Goal: Communication & Community: Participate in discussion

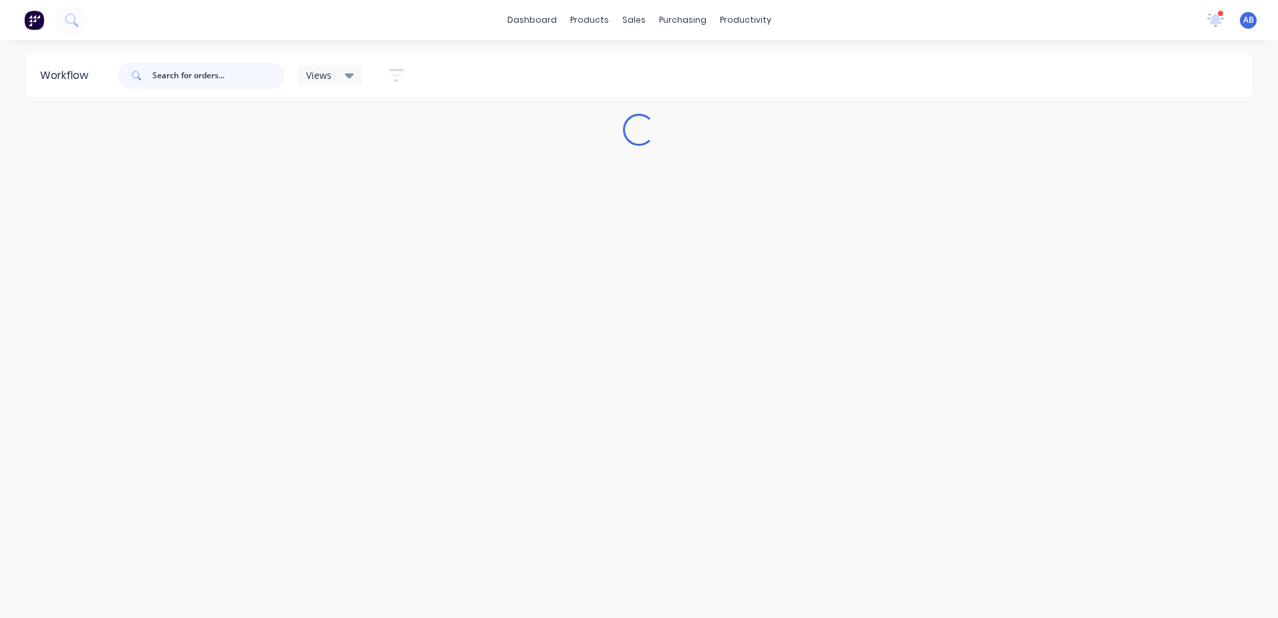
click at [199, 78] on input "text" at bounding box center [218, 75] width 132 height 27
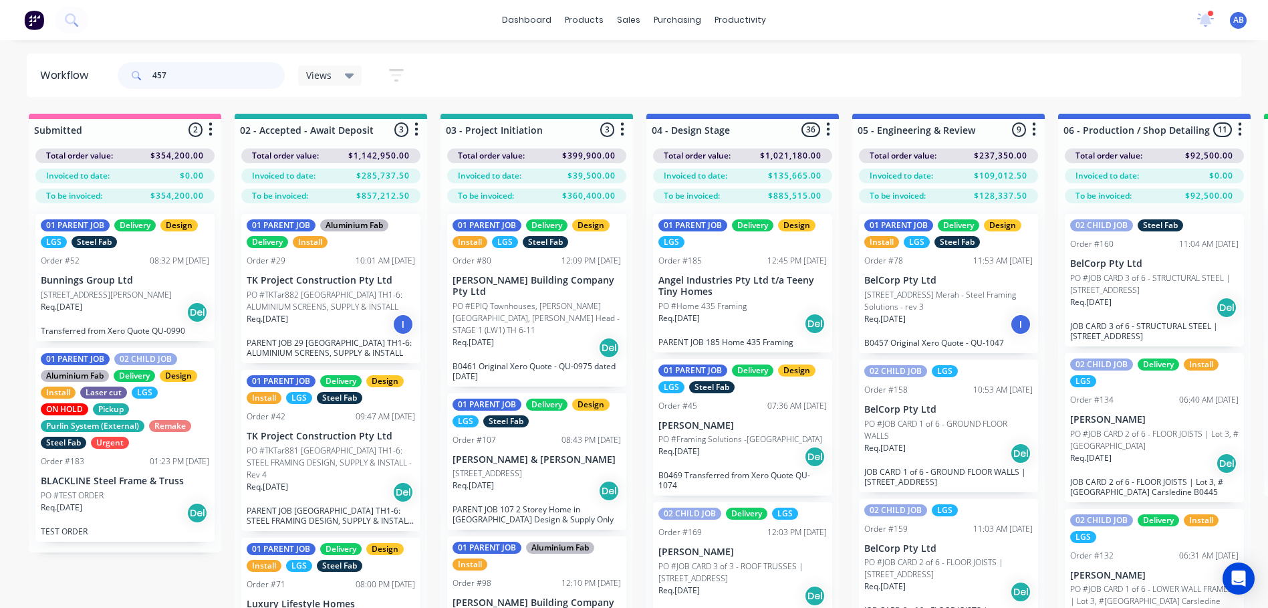
type input "457"
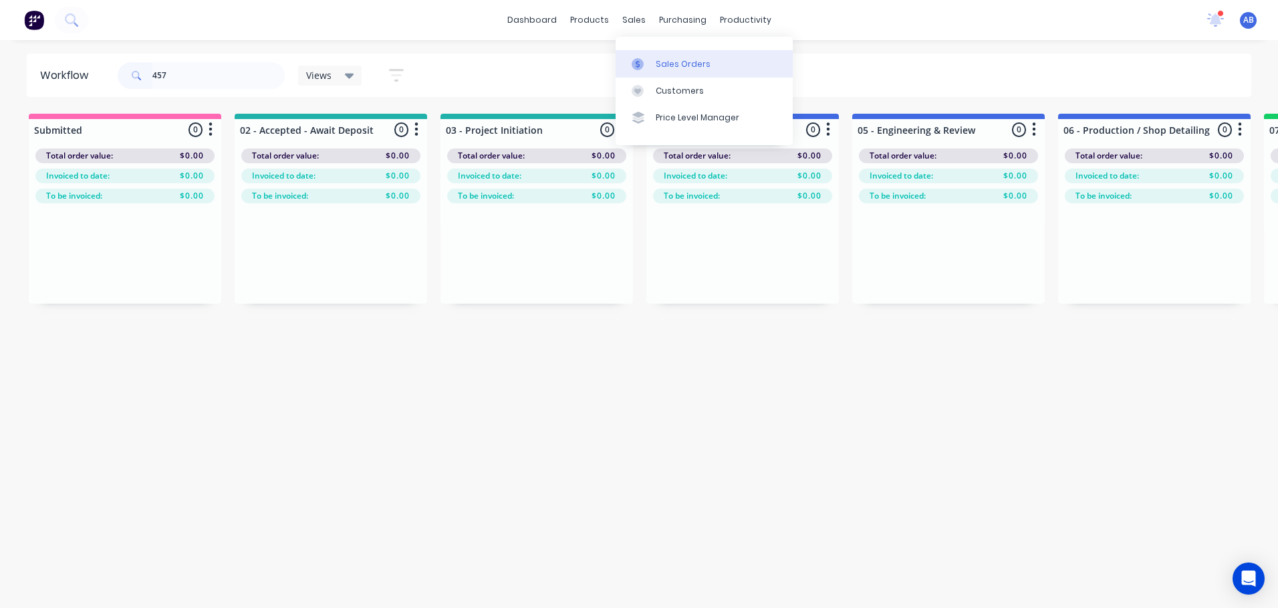
click at [638, 58] on icon at bounding box center [638, 64] width 12 height 12
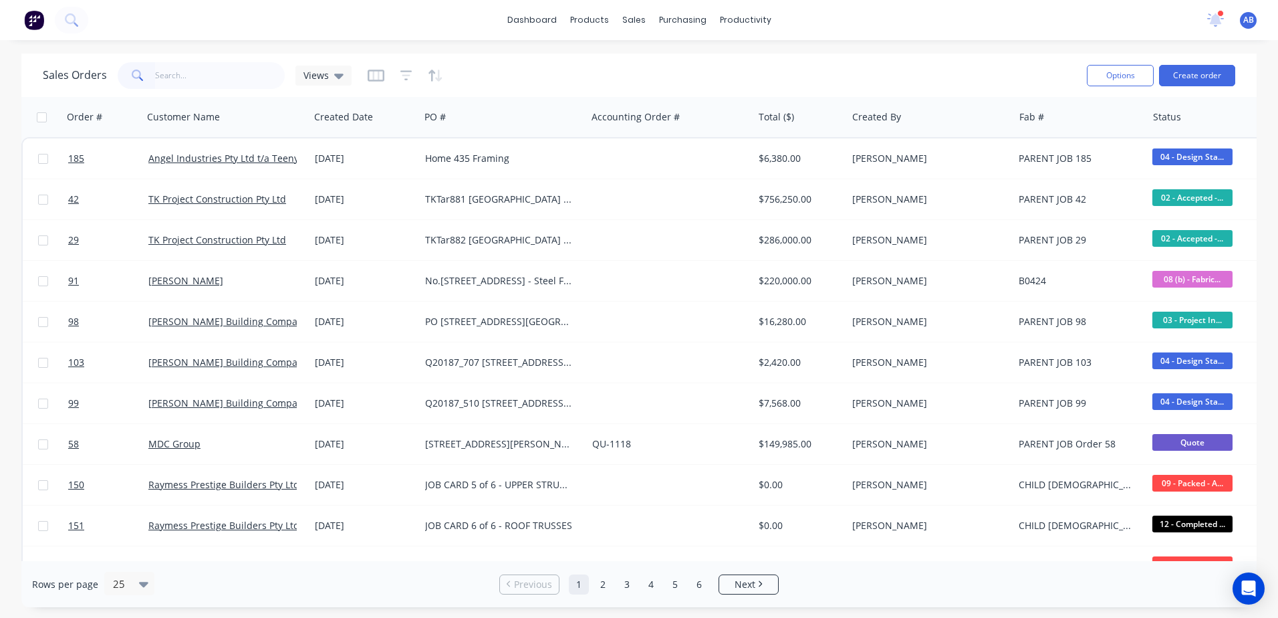
click at [234, 78] on body "dashboard products sales purchasing productivity dashboard products Product Cat…" at bounding box center [639, 309] width 1278 height 618
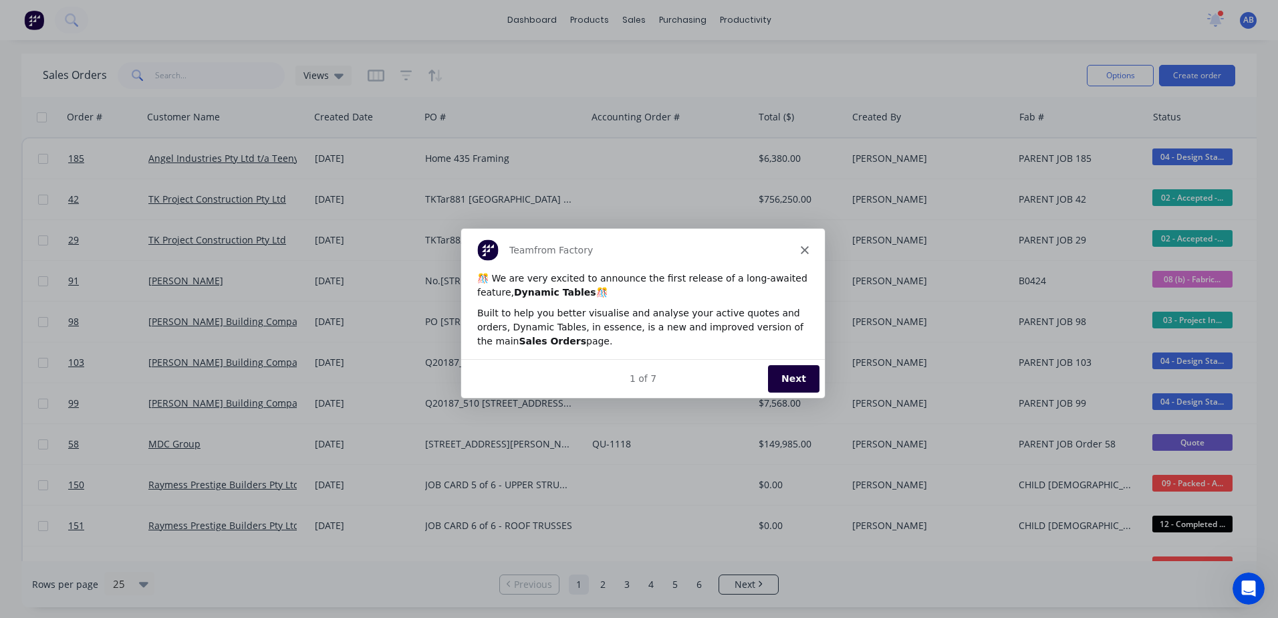
click at [803, 255] on div "Team from Factory" at bounding box center [643, 248] width 364 height 43
click at [803, 246] on icon "Close" at bounding box center [804, 249] width 8 height 8
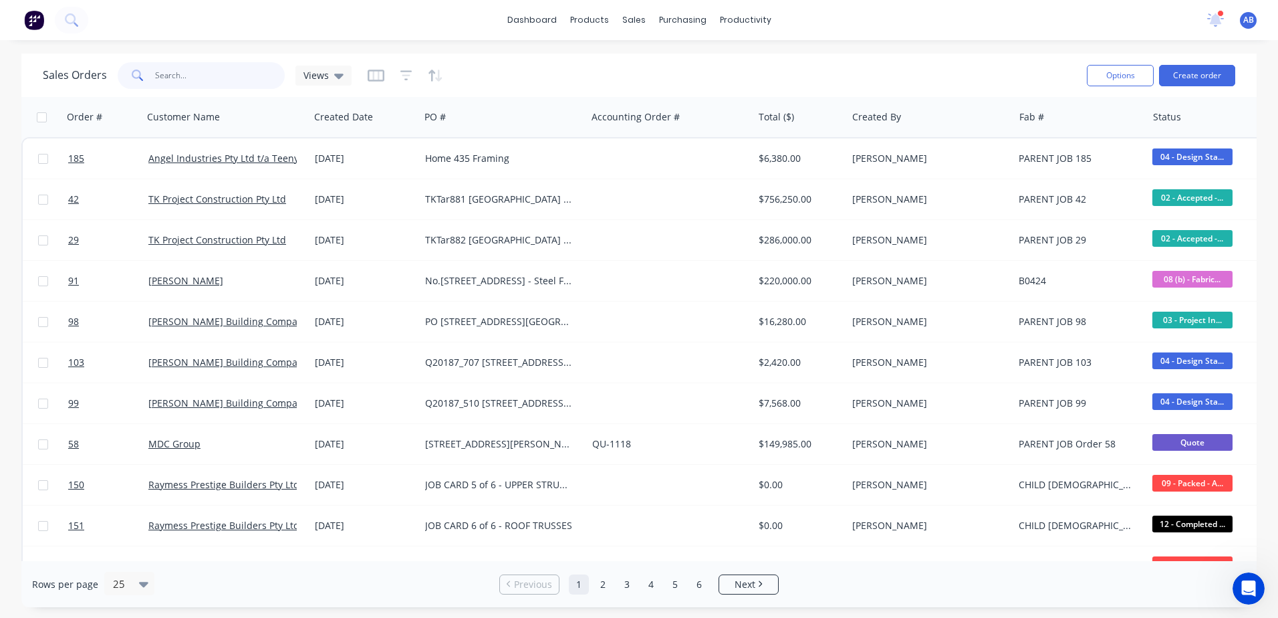
click at [253, 78] on input "text" at bounding box center [220, 75] width 130 height 27
type input "457"
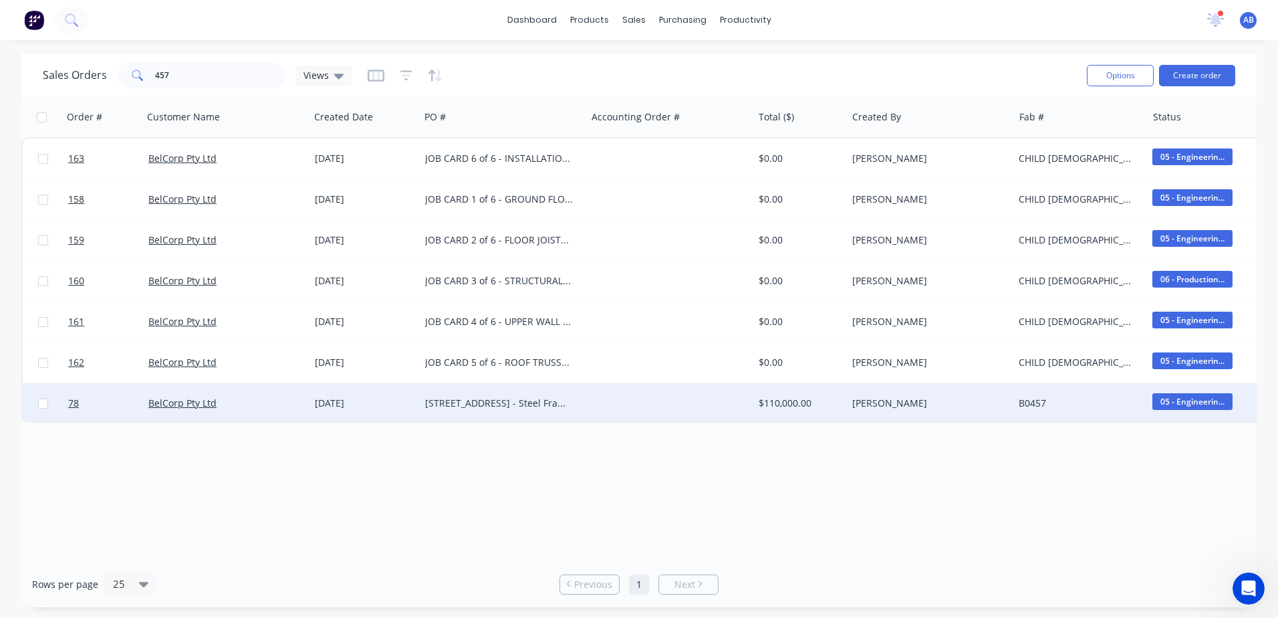
click at [658, 412] on div at bounding box center [670, 403] width 166 height 40
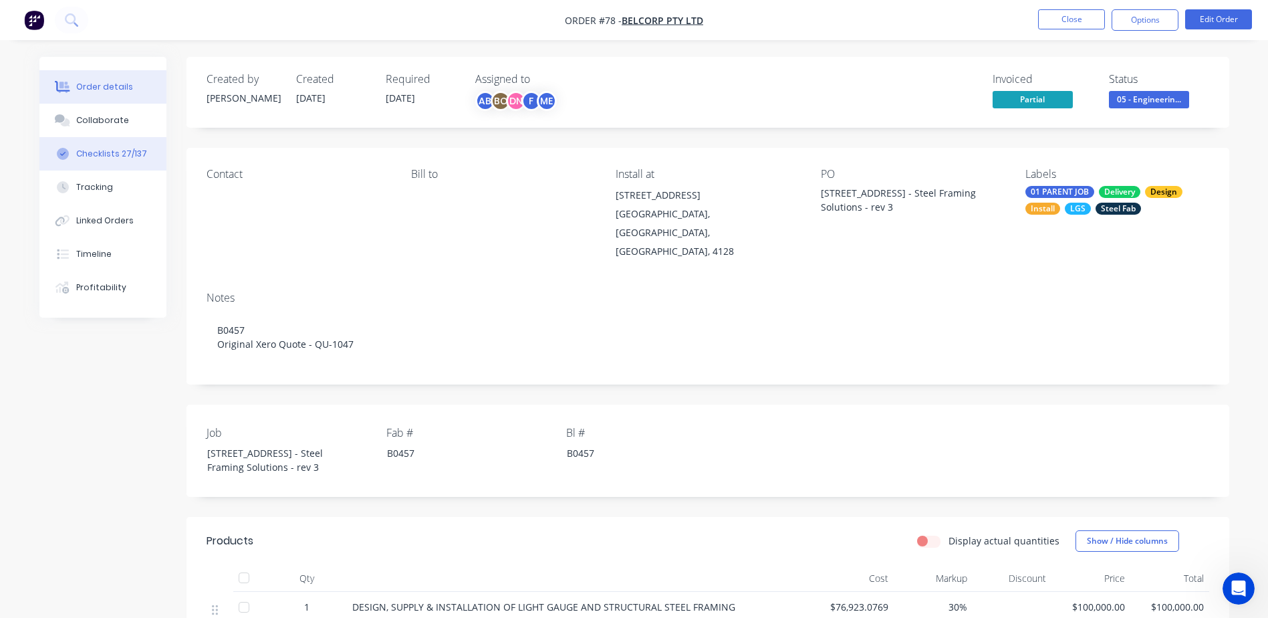
click at [151, 158] on button "Checklists 27/137" at bounding box center [102, 153] width 127 height 33
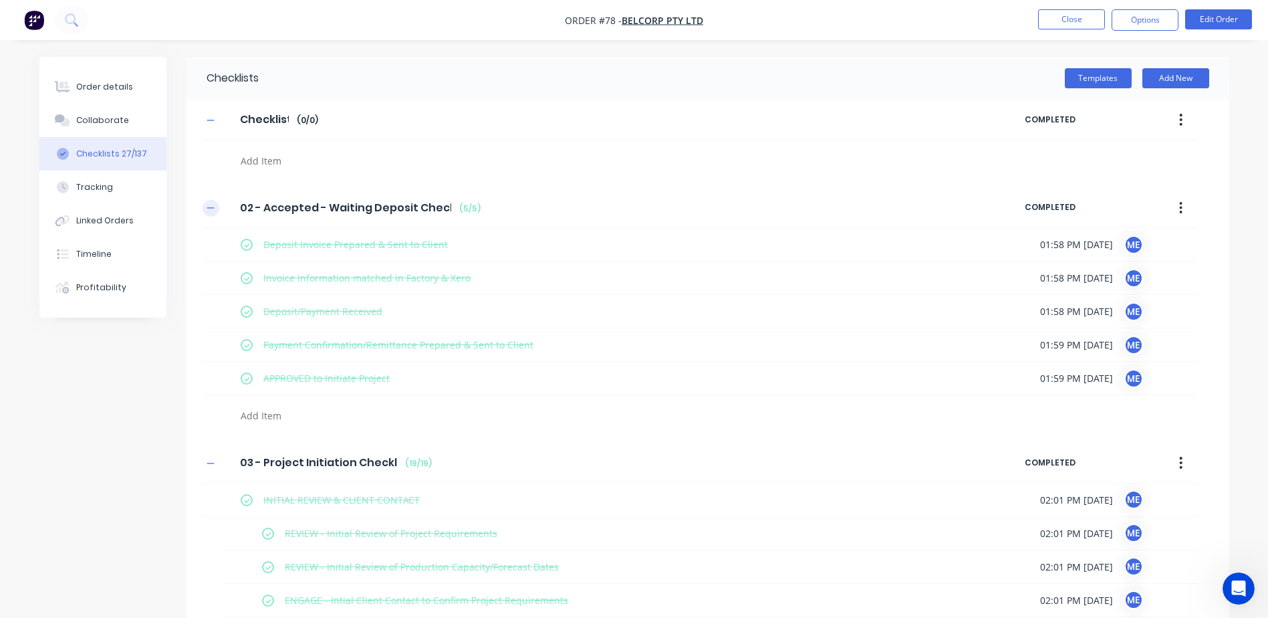
click at [212, 202] on button "button" at bounding box center [211, 208] width 17 height 17
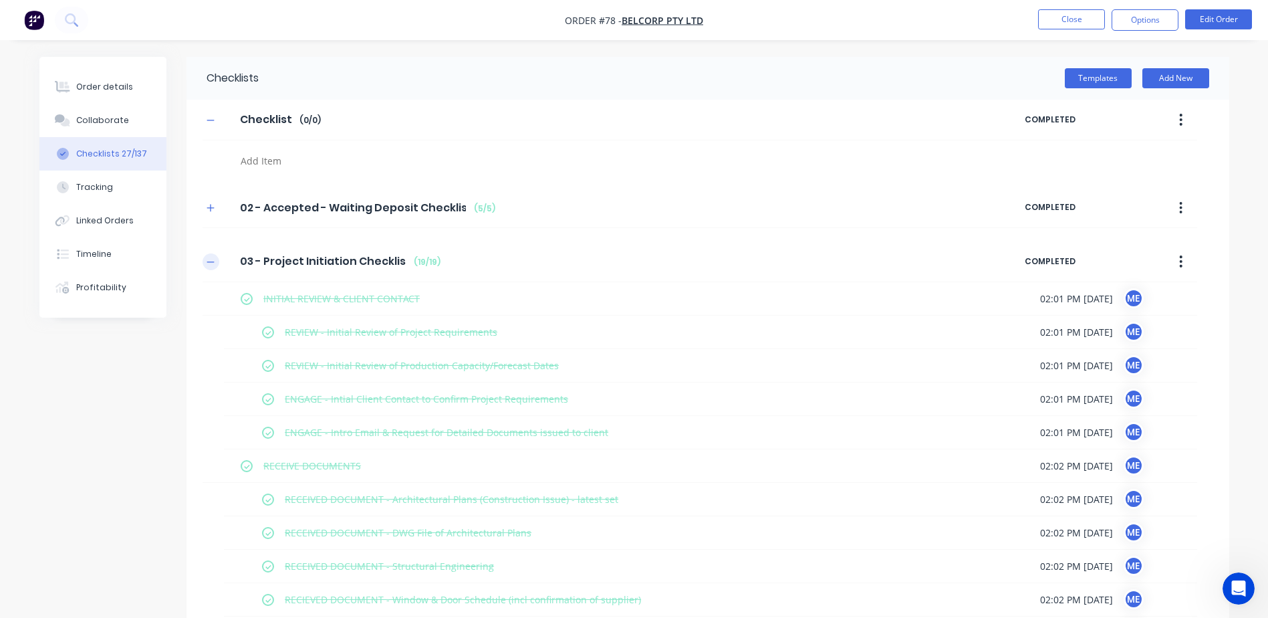
click at [215, 260] on icon "button" at bounding box center [211, 261] width 8 height 9
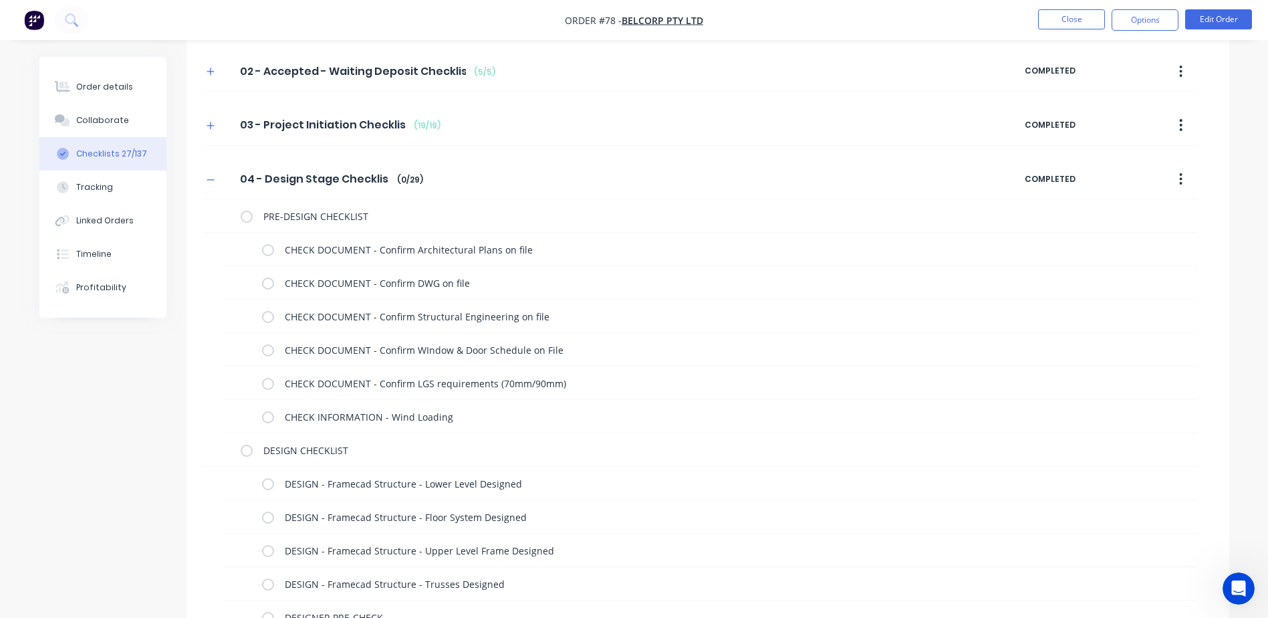
scroll to position [134, 0]
click at [268, 254] on label at bounding box center [268, 252] width 12 height 14
click at [0, 0] on input "checkbox" at bounding box center [0, 0] width 0 height 0
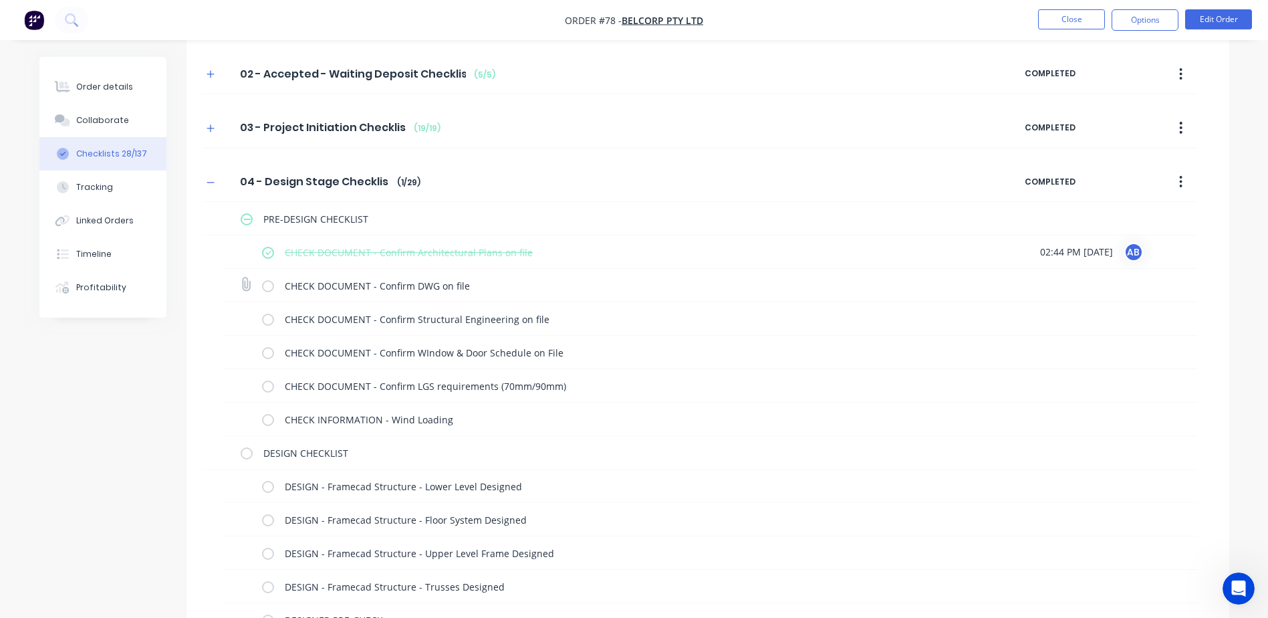
click at [270, 283] on label at bounding box center [268, 285] width 12 height 14
click at [0, 0] on input "checkbox" at bounding box center [0, 0] width 0 height 0
click at [265, 320] on label at bounding box center [268, 319] width 12 height 14
click at [0, 0] on input "checkbox" at bounding box center [0, 0] width 0 height 0
click at [267, 356] on label at bounding box center [268, 352] width 12 height 14
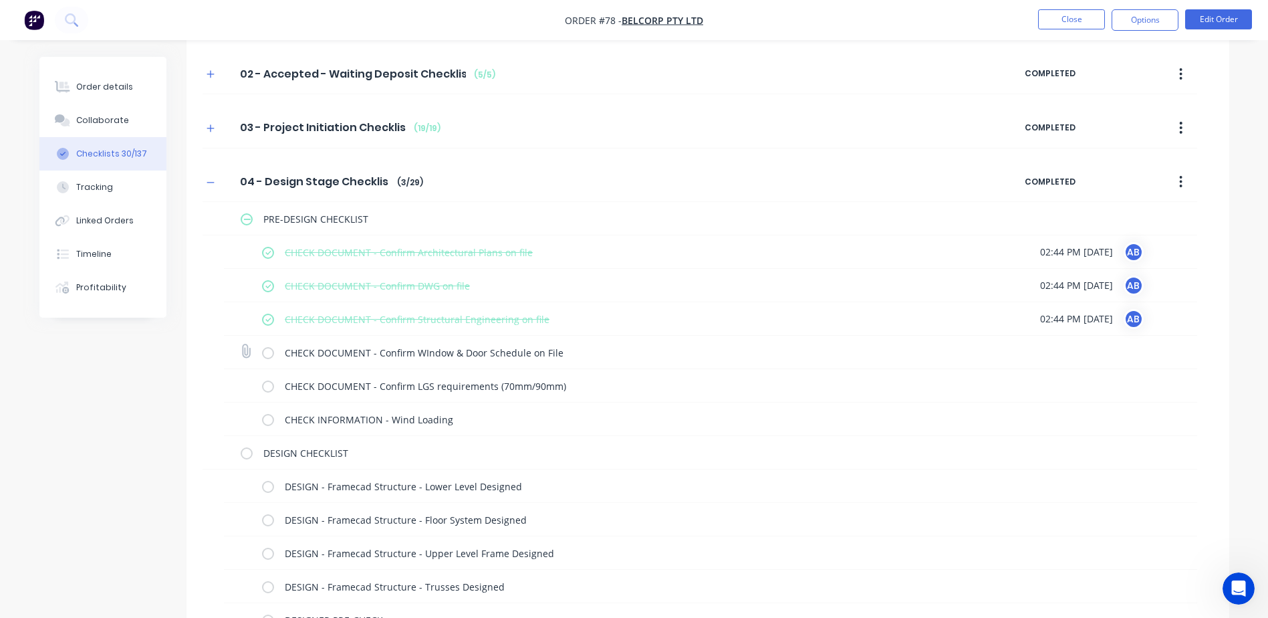
click at [0, 0] on input "checkbox" at bounding box center [0, 0] width 0 height 0
click at [266, 387] on label at bounding box center [268, 385] width 12 height 14
click at [0, 0] on input "checkbox" at bounding box center [0, 0] width 0 height 0
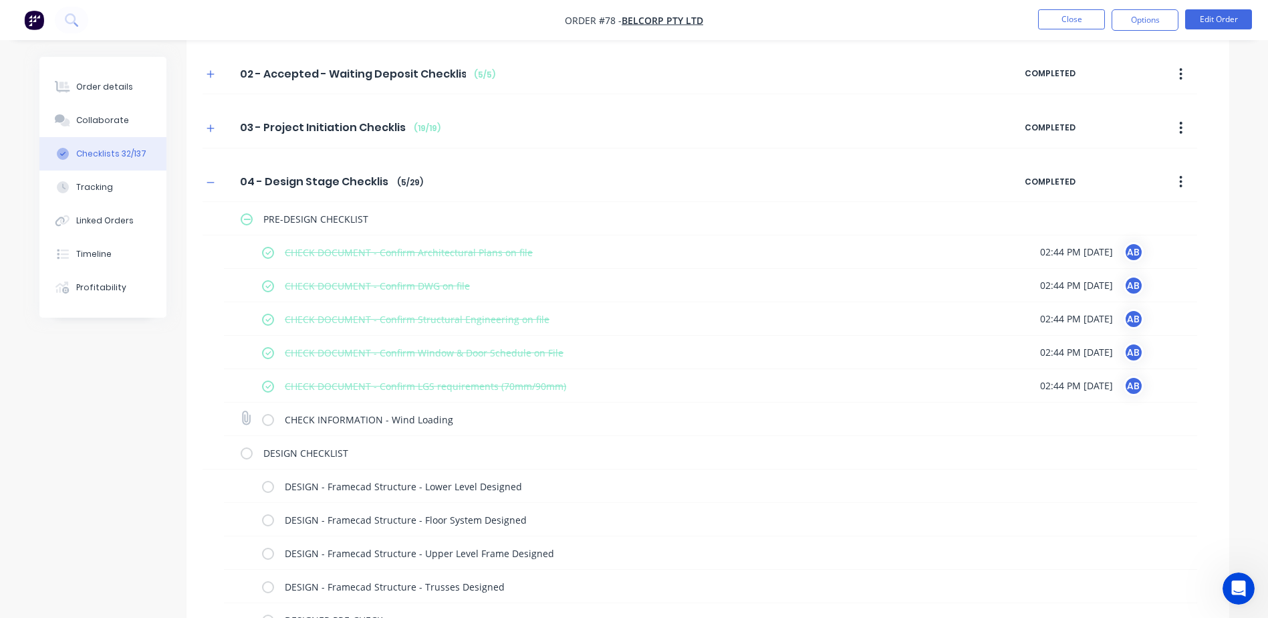
click at [266, 418] on label at bounding box center [268, 419] width 12 height 14
click at [0, 0] on input "checkbox" at bounding box center [0, 0] width 0 height 0
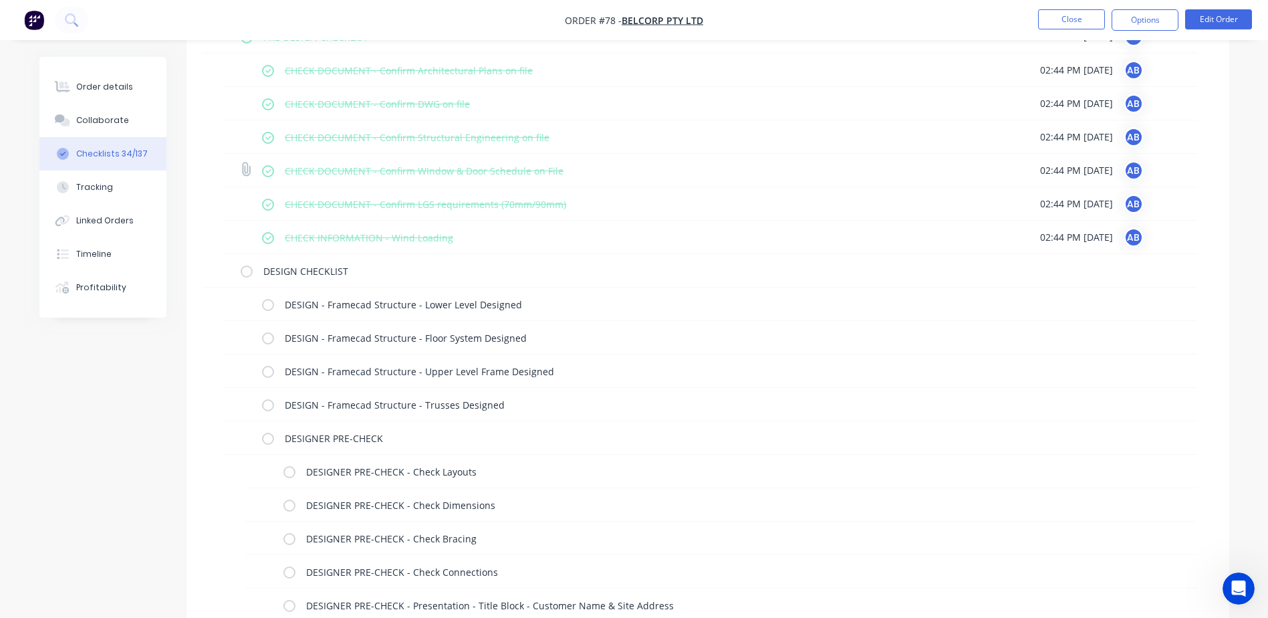
scroll to position [334, 0]
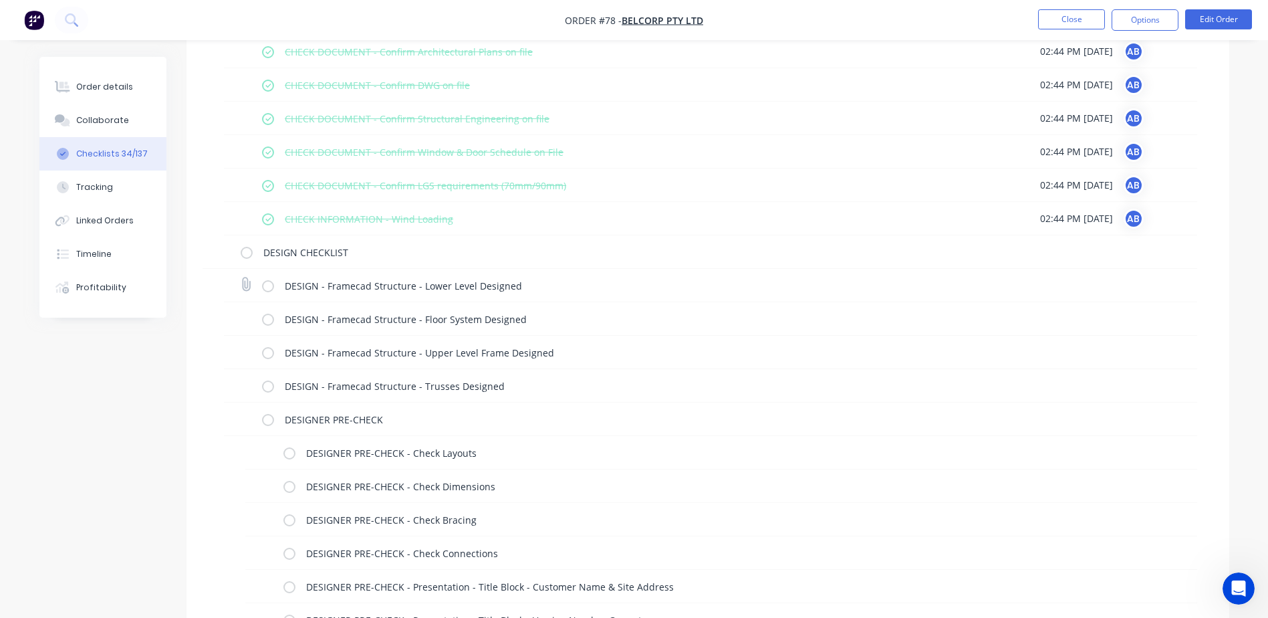
click at [267, 283] on label at bounding box center [268, 285] width 12 height 14
click at [0, 0] on input "checkbox" at bounding box center [0, 0] width 0 height 0
click at [271, 314] on label at bounding box center [268, 319] width 12 height 14
click at [0, 0] on input "checkbox" at bounding box center [0, 0] width 0 height 0
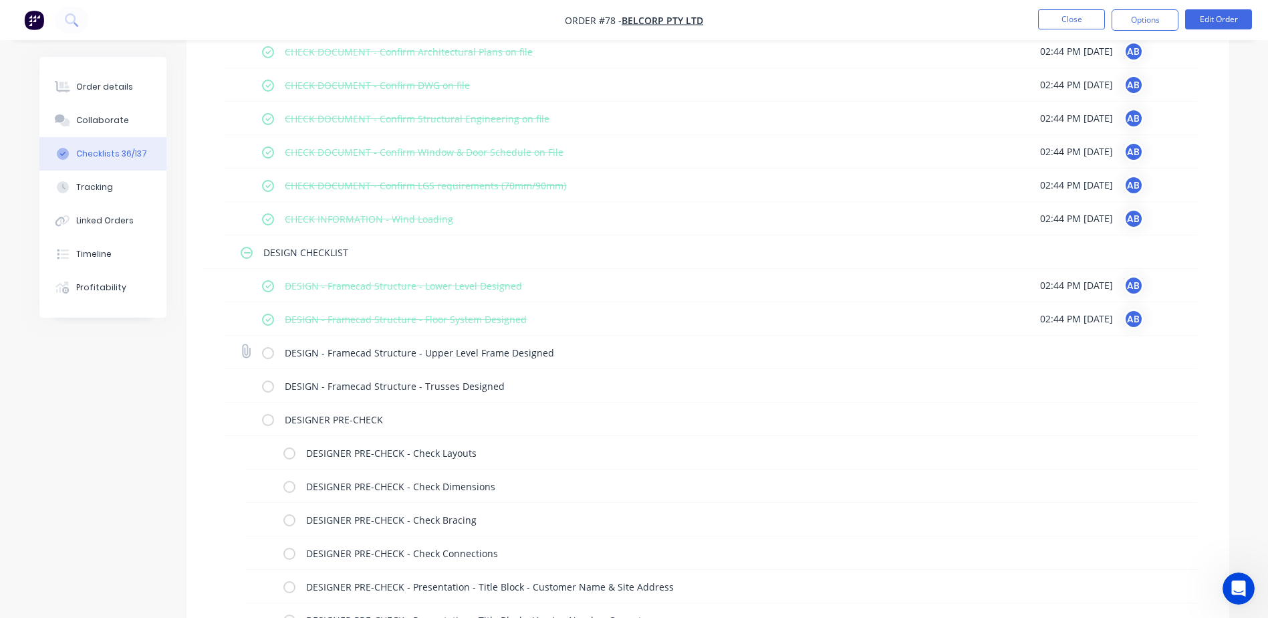
click at [271, 351] on label at bounding box center [268, 352] width 12 height 14
click at [0, 0] on input "checkbox" at bounding box center [0, 0] width 0 height 0
click at [265, 386] on label at bounding box center [268, 385] width 12 height 14
click at [0, 0] on input "checkbox" at bounding box center [0, 0] width 0 height 0
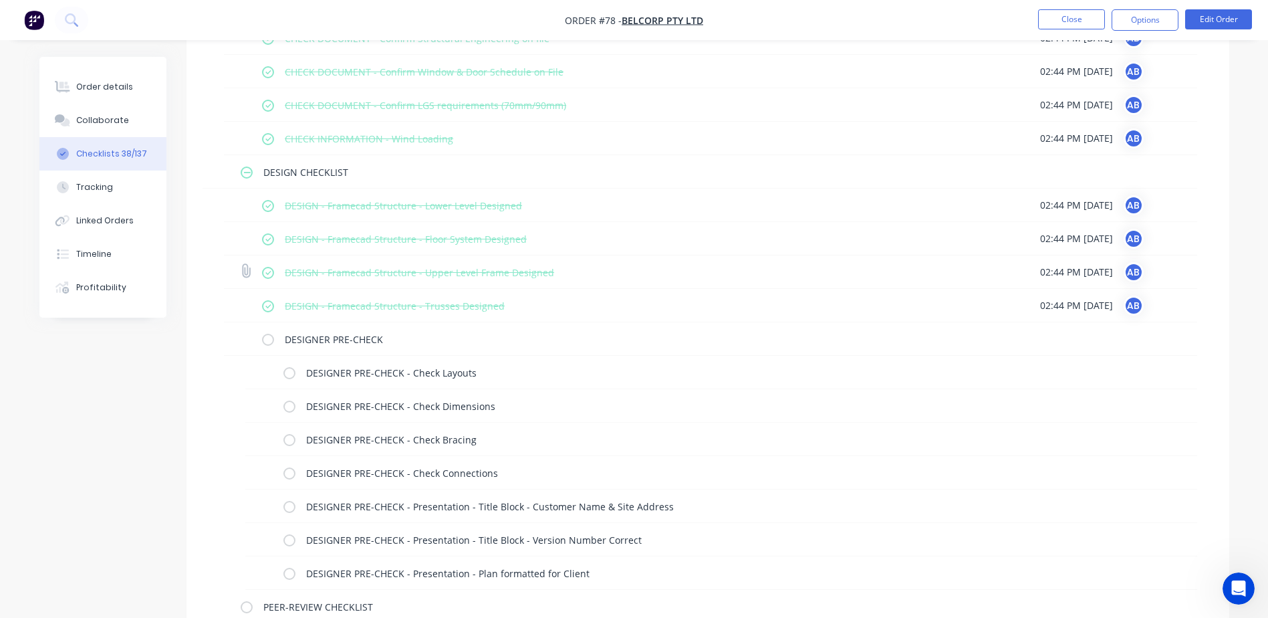
scroll to position [535, 0]
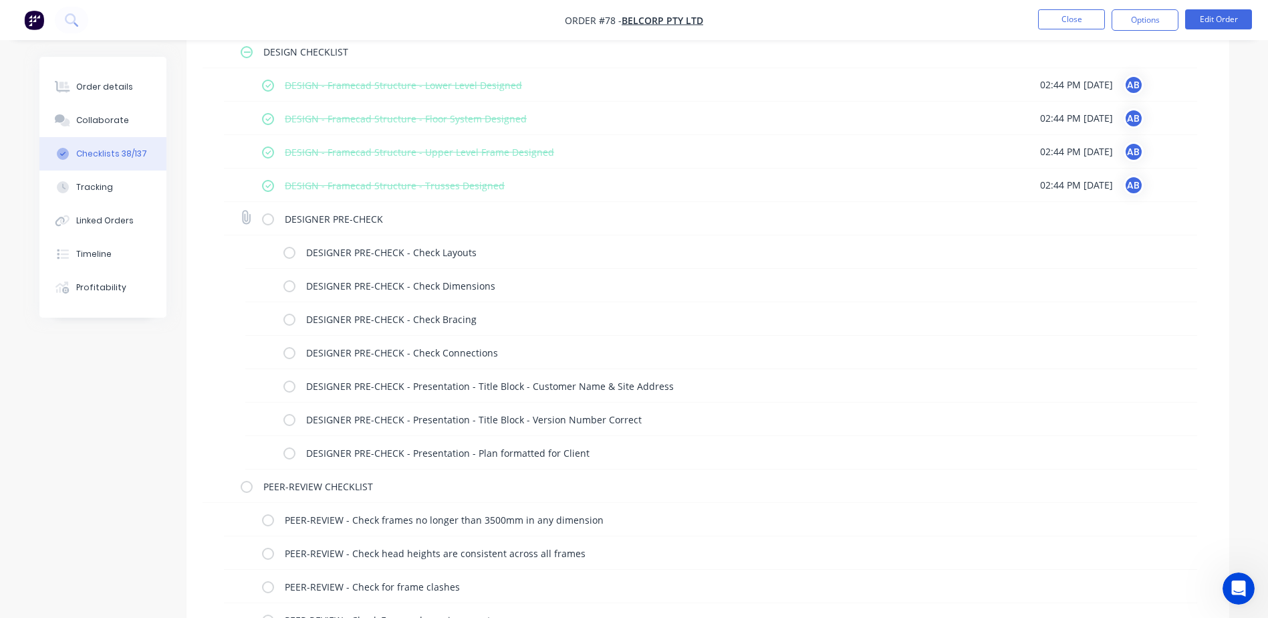
click at [269, 221] on label at bounding box center [268, 218] width 12 height 14
click at [0, 0] on input "checkbox" at bounding box center [0, 0] width 0 height 0
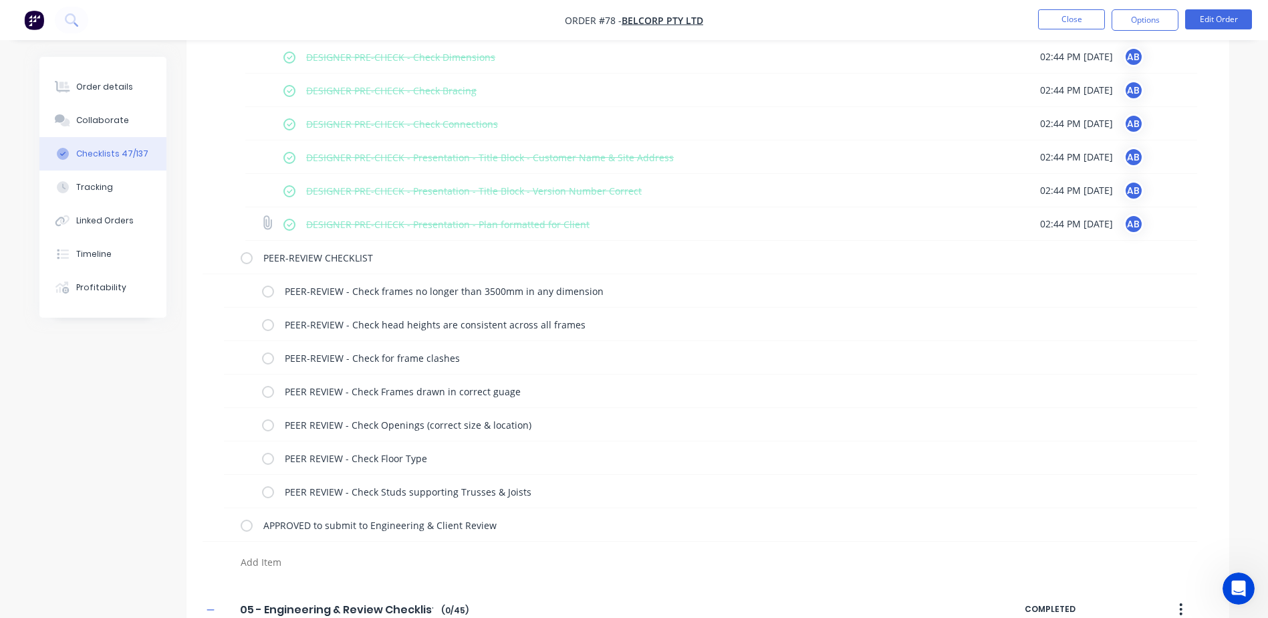
scroll to position [802, 0]
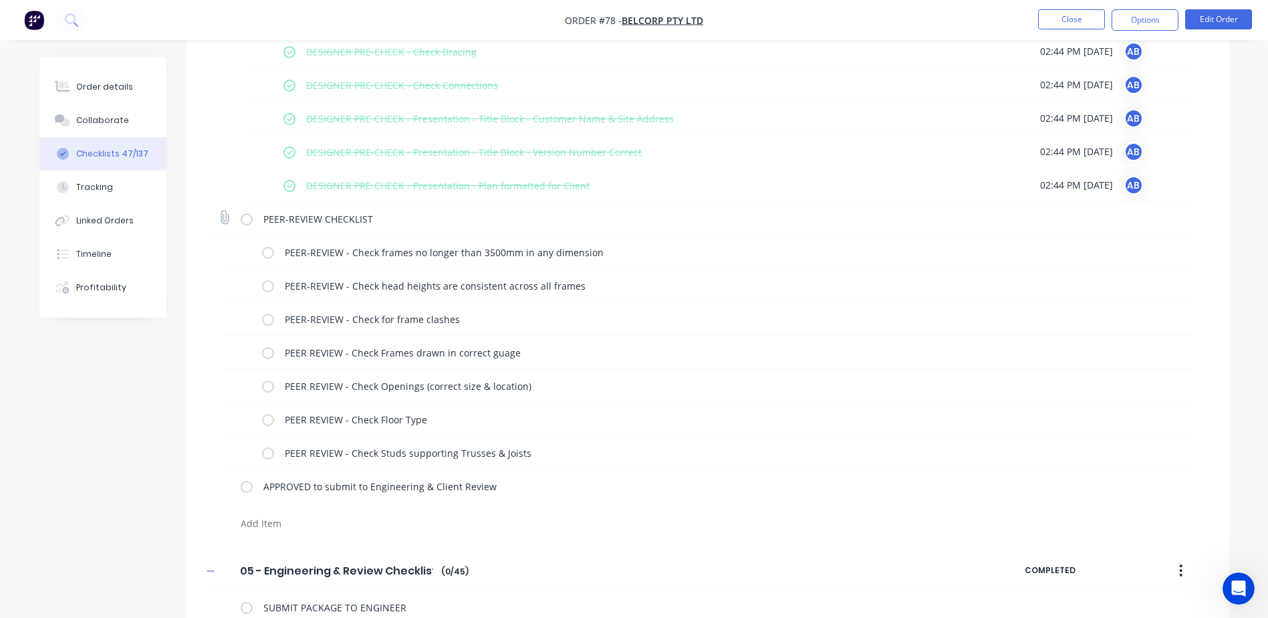
click at [245, 218] on label at bounding box center [247, 218] width 12 height 14
click at [0, 0] on input "checkbox" at bounding box center [0, 0] width 0 height 0
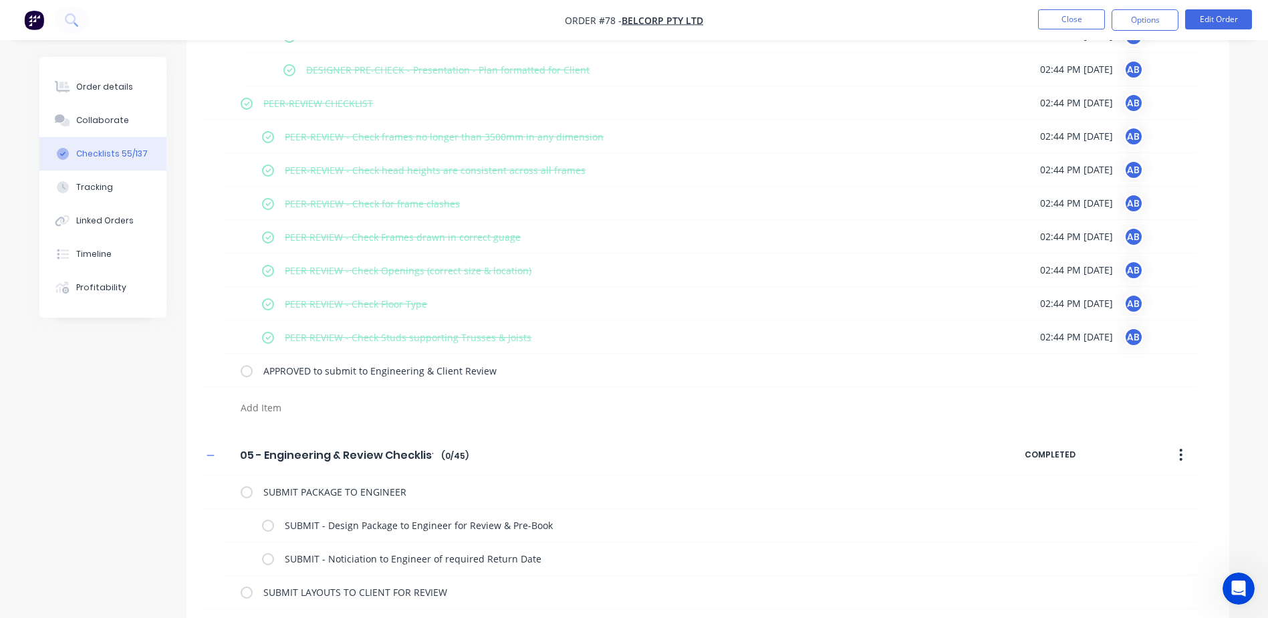
scroll to position [1070, 0]
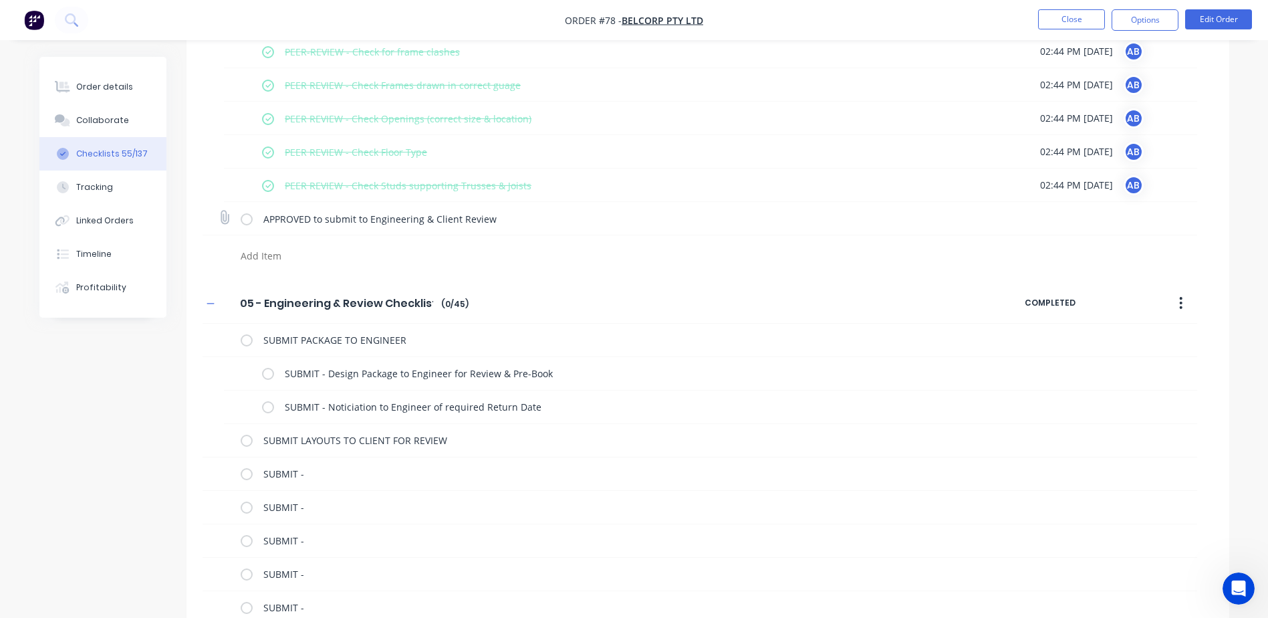
click at [249, 220] on label at bounding box center [247, 218] width 12 height 14
click at [0, 0] on input "checkbox" at bounding box center [0, 0] width 0 height 0
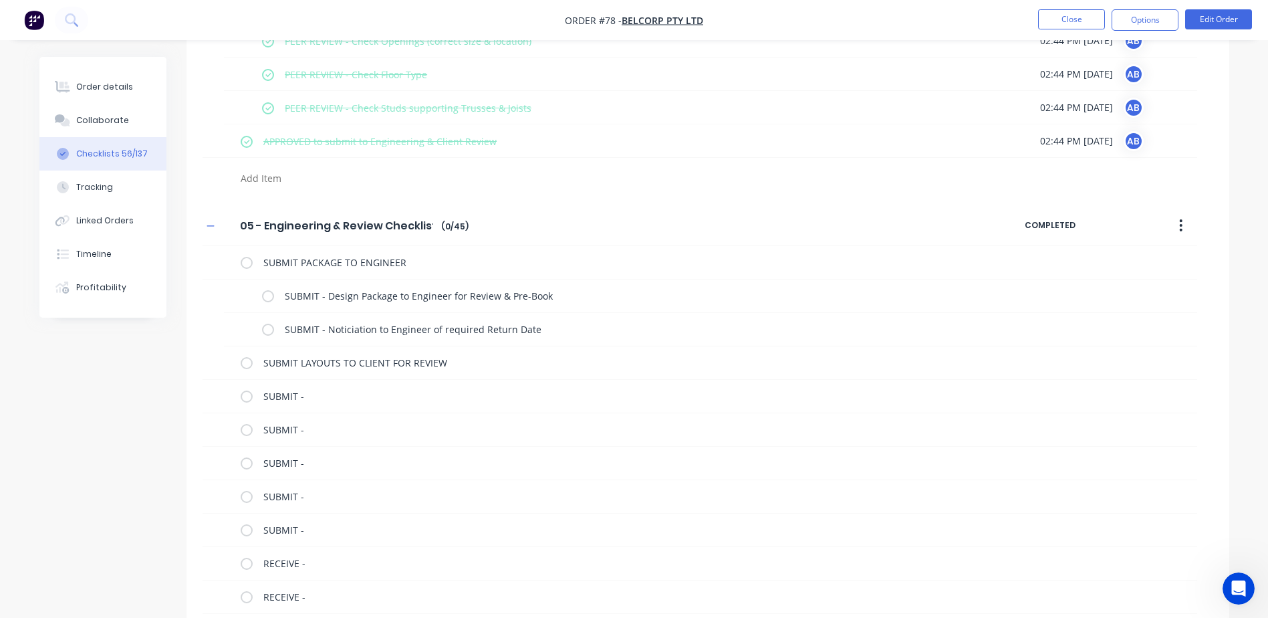
scroll to position [1270, 0]
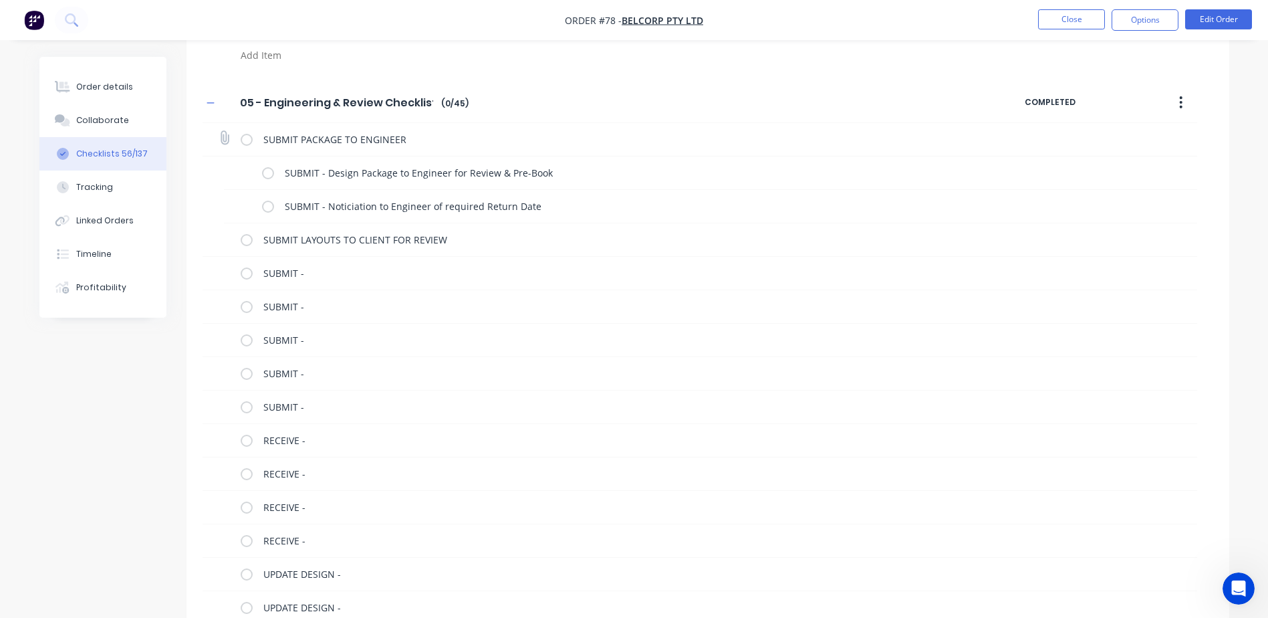
click at [249, 140] on label at bounding box center [247, 139] width 12 height 14
click at [0, 0] on input "checkbox" at bounding box center [0, 0] width 0 height 0
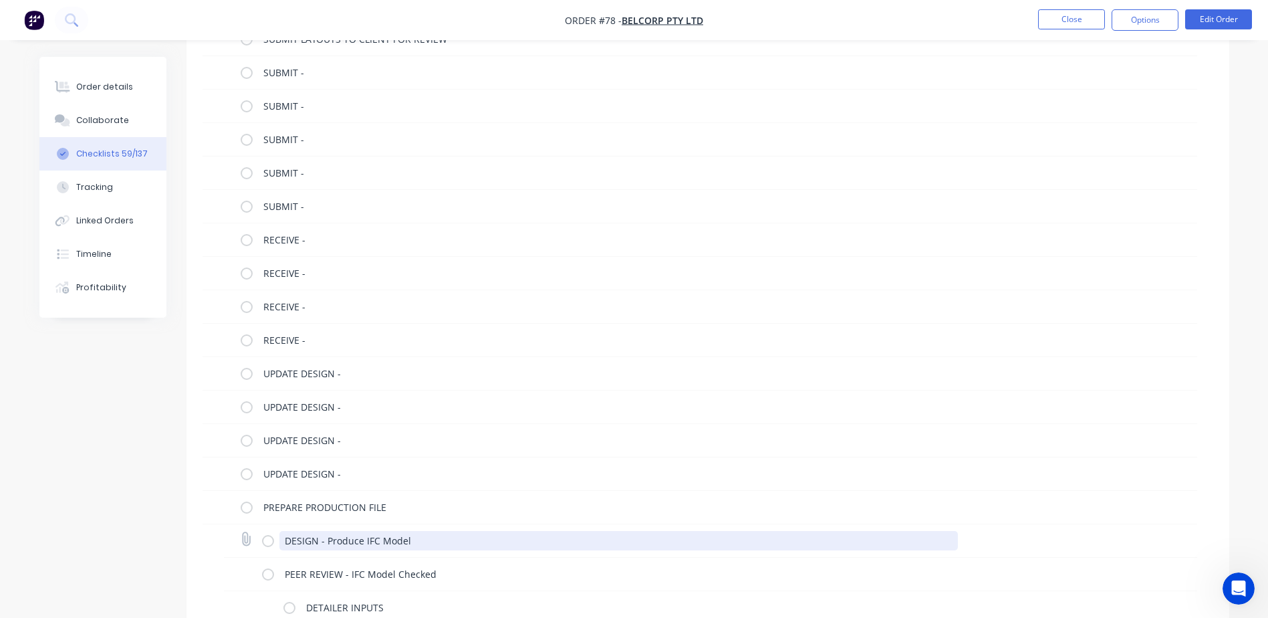
scroll to position [1337, 0]
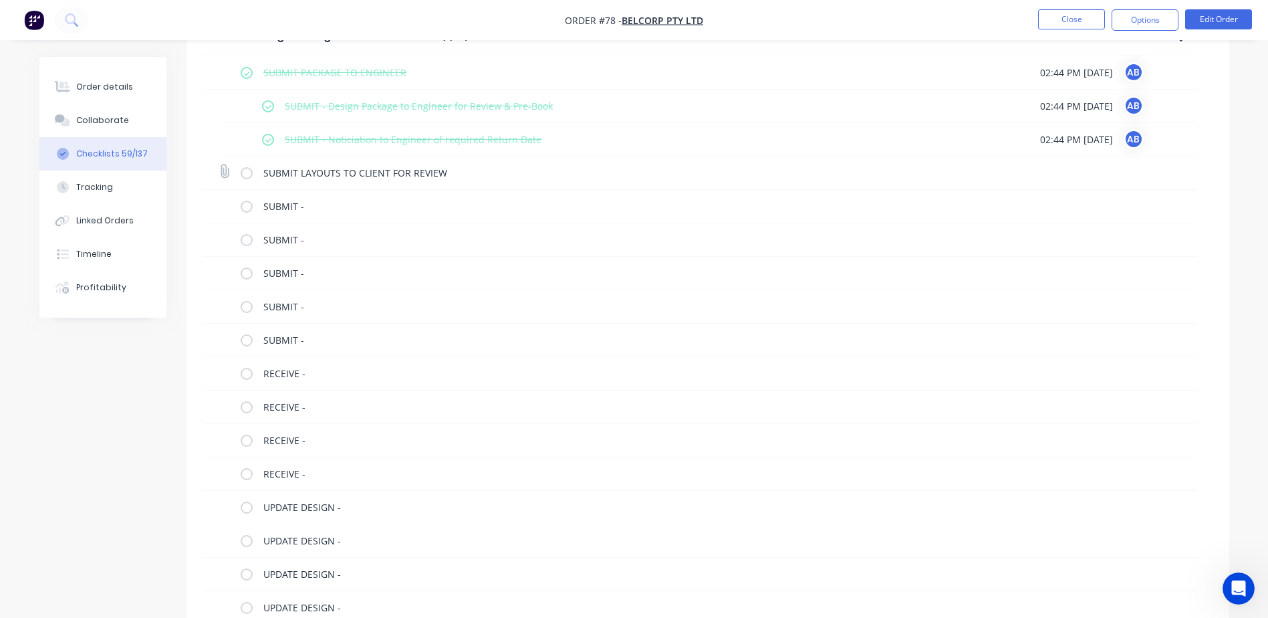
click at [242, 179] on label at bounding box center [247, 173] width 12 height 14
click at [0, 0] on input "checkbox" at bounding box center [0, 0] width 0 height 0
type textarea "x"
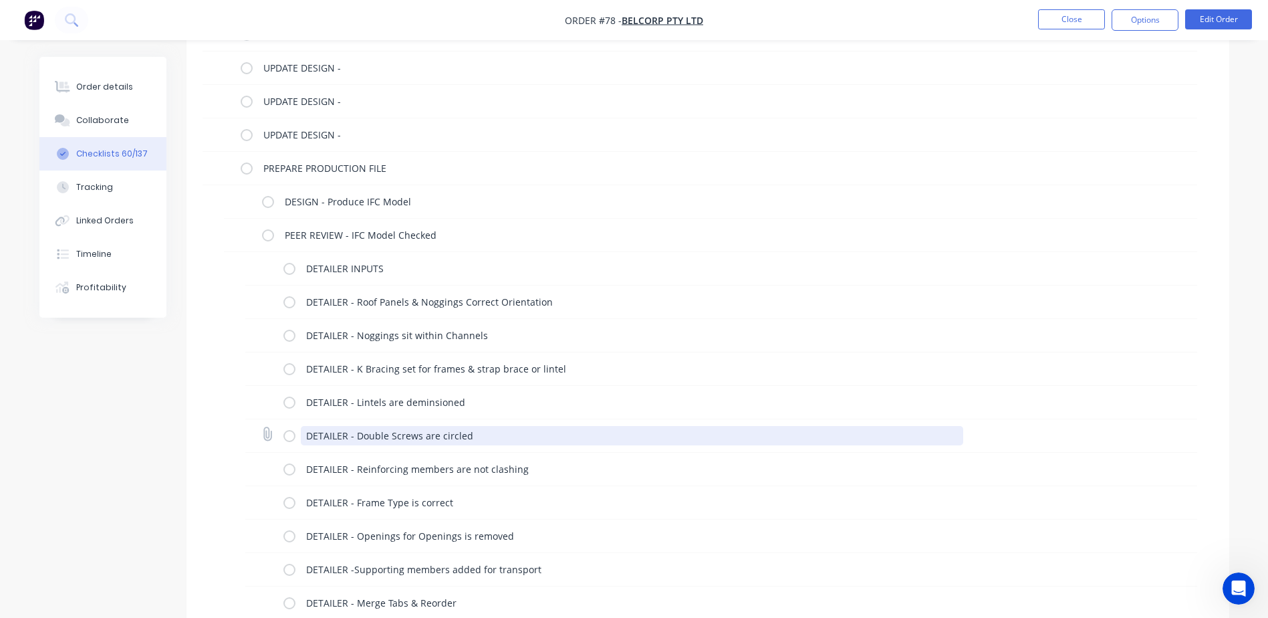
scroll to position [1939, 0]
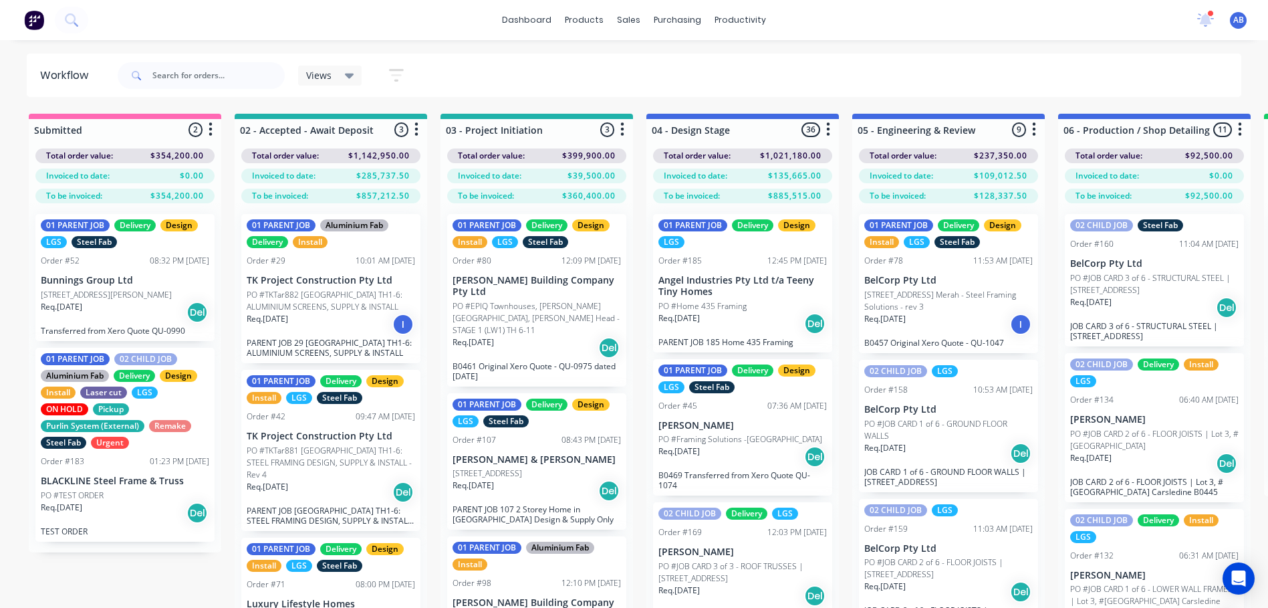
click at [201, 61] on div at bounding box center [201, 75] width 167 height 40
click at [201, 68] on input "text" at bounding box center [218, 75] width 132 height 27
type input "457"
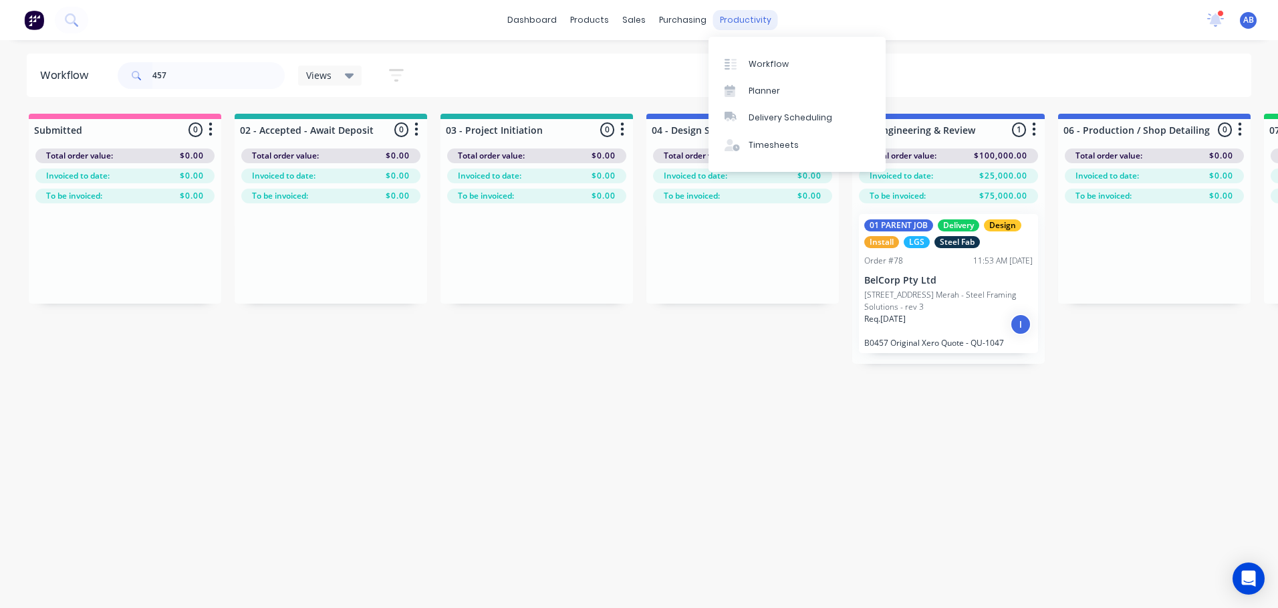
click at [725, 19] on div "productivity" at bounding box center [745, 20] width 65 height 20
click at [745, 67] on link "Workflow" at bounding box center [797, 63] width 177 height 27
click at [799, 61] on link "Workflow" at bounding box center [797, 63] width 177 height 27
click at [801, 67] on link "Workflow" at bounding box center [797, 63] width 177 height 27
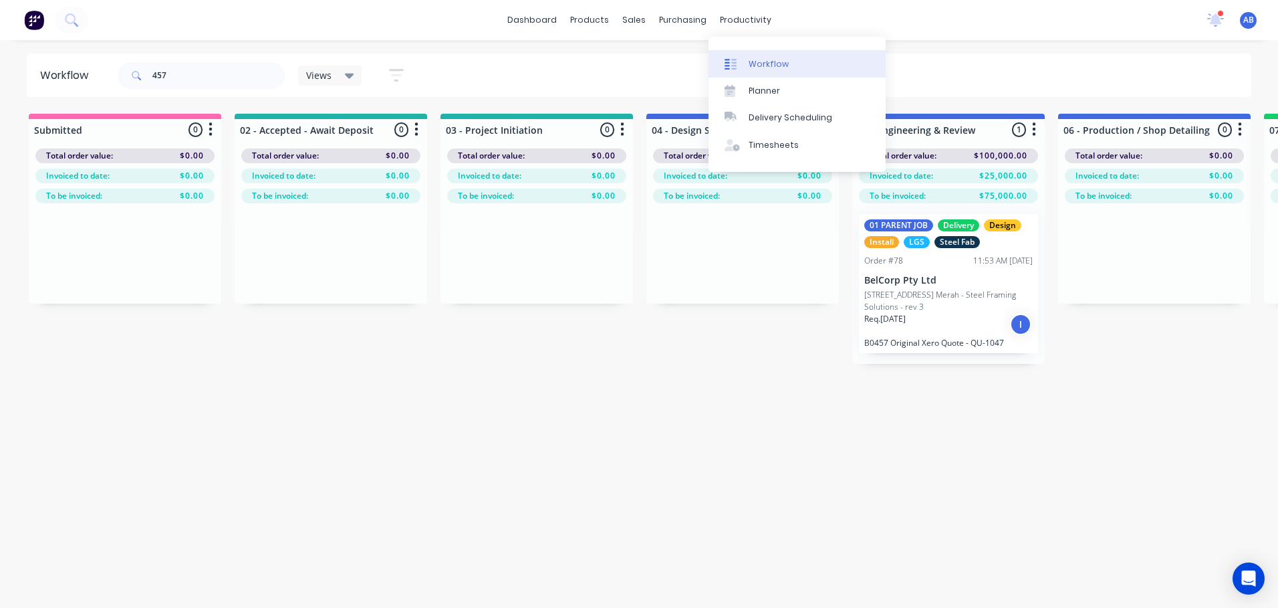
click at [801, 67] on link "Workflow" at bounding box center [797, 63] width 177 height 27
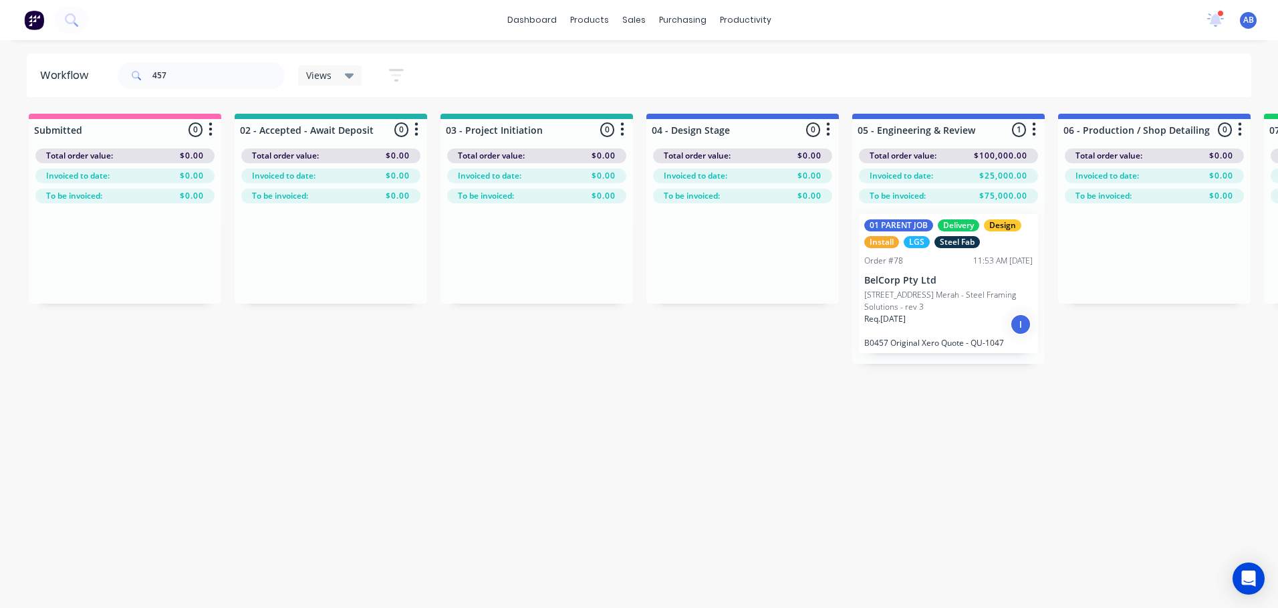
click at [878, 298] on p "[STREET_ADDRESS] Merah - Steel Framing Solutions - rev 3" at bounding box center [949, 301] width 168 height 24
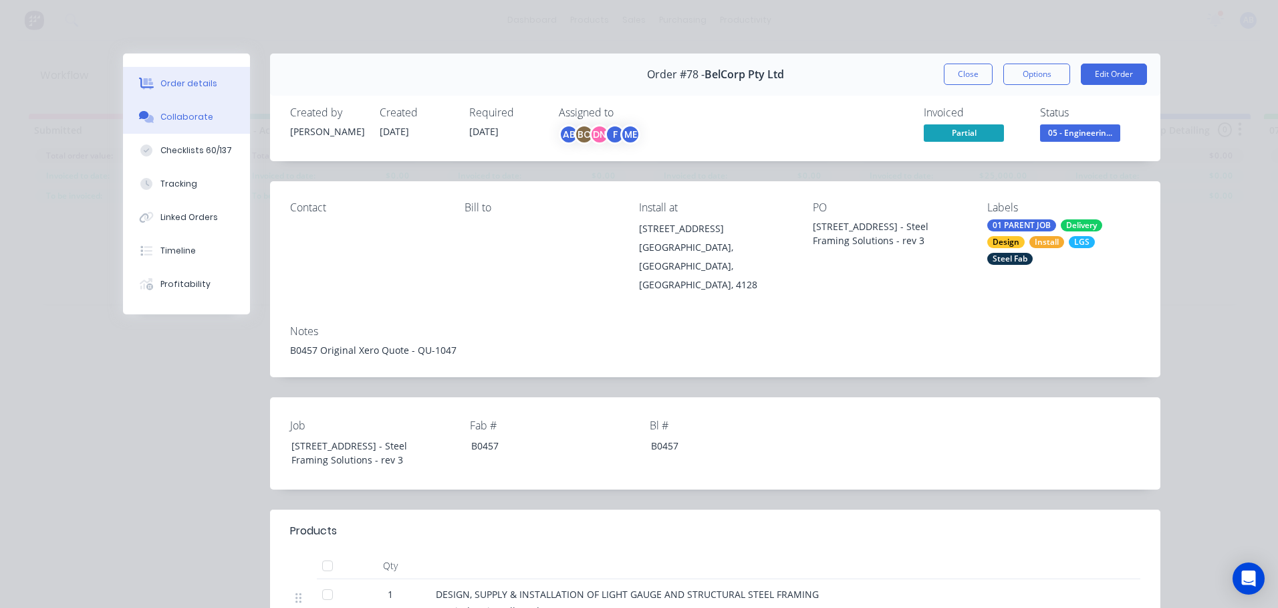
click at [174, 120] on div "Collaborate" at bounding box center [186, 117] width 53 height 12
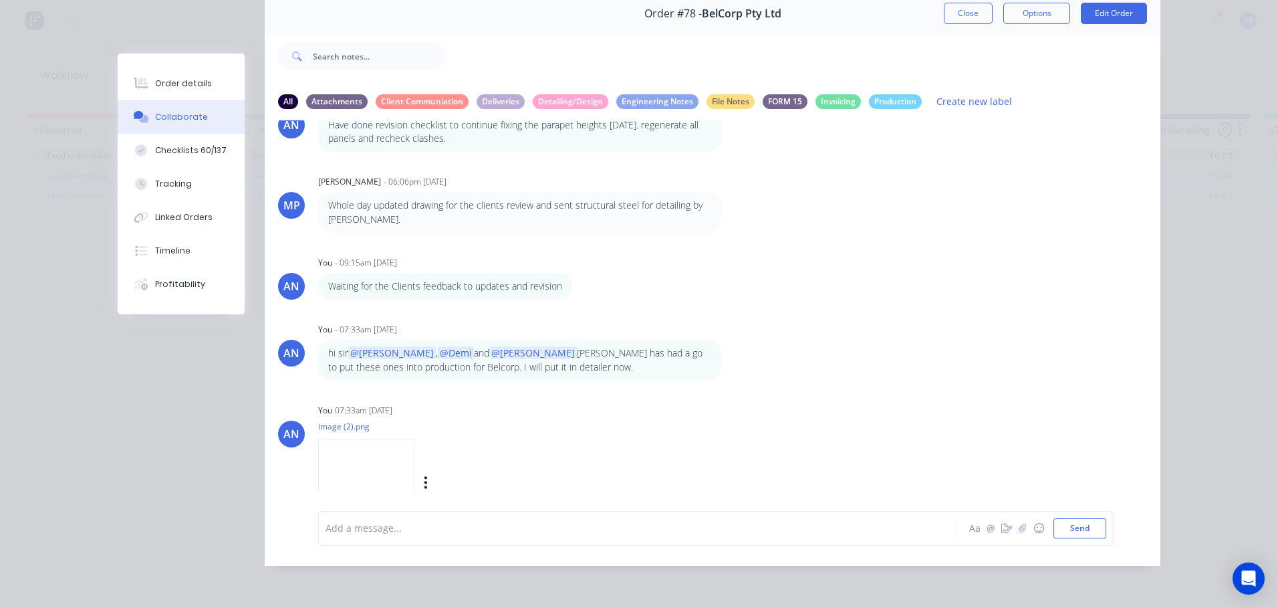
scroll to position [1590, 0]
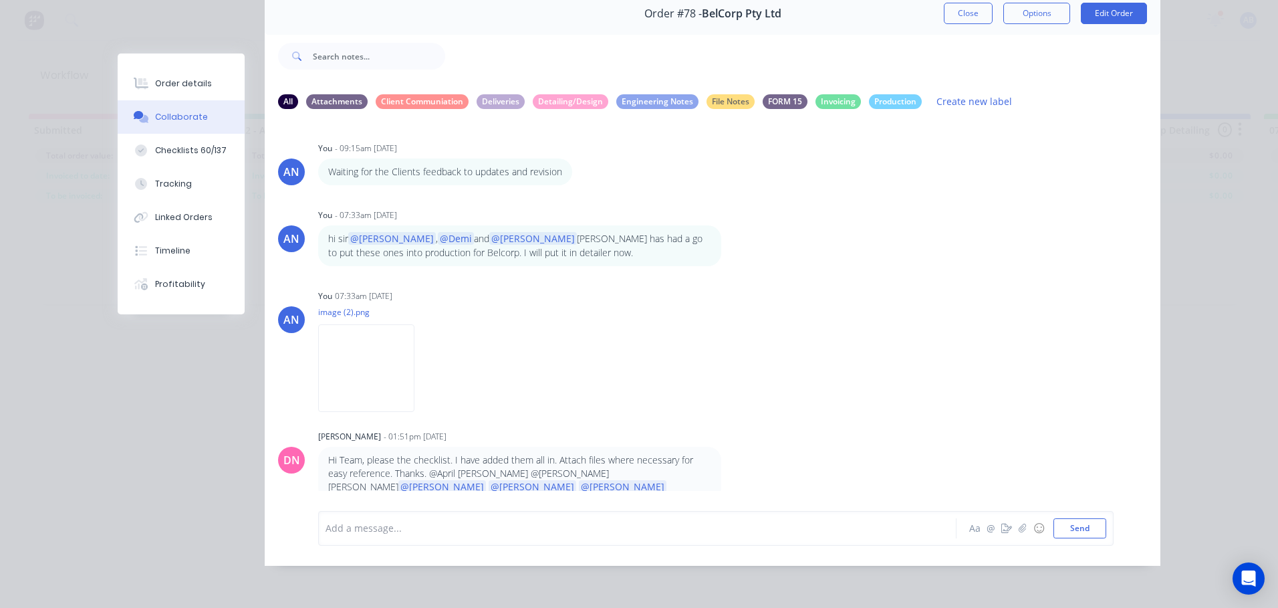
click at [362, 528] on div at bounding box center [618, 528] width 585 height 14
click at [326, 522] on span "Markups from Engineer" at bounding box center [379, 528] width 106 height 13
click at [552, 536] on div "ongoing Markups from Engineer" at bounding box center [619, 528] width 586 height 20
click at [528, 528] on div "ongoing Markups from Engineer" at bounding box center [618, 528] width 585 height 14
click at [326, 532] on div "ongoing Markups from Engineer being applied" at bounding box center [619, 528] width 586 height 14
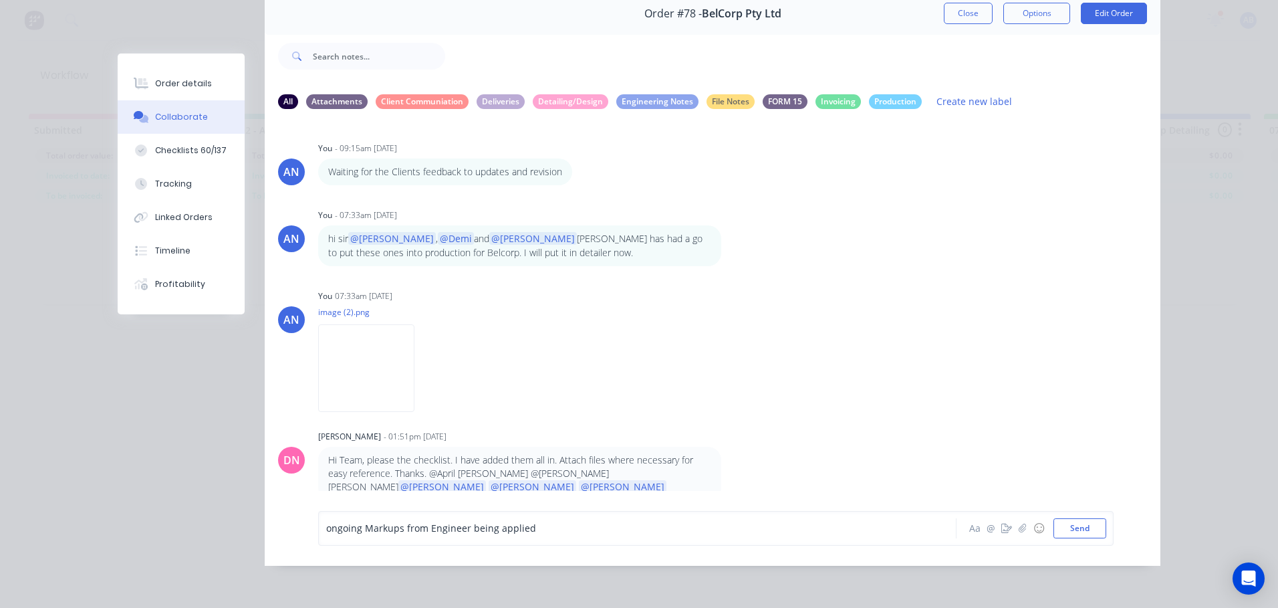
click at [326, 528] on span "ongoing Markups from Engineer being applied" at bounding box center [431, 528] width 210 height 13
click at [619, 530] on div "still ongoing Markups from Engineer being applied" at bounding box center [618, 528] width 585 height 14
click at [1093, 530] on button "Send" at bounding box center [1080, 528] width 53 height 20
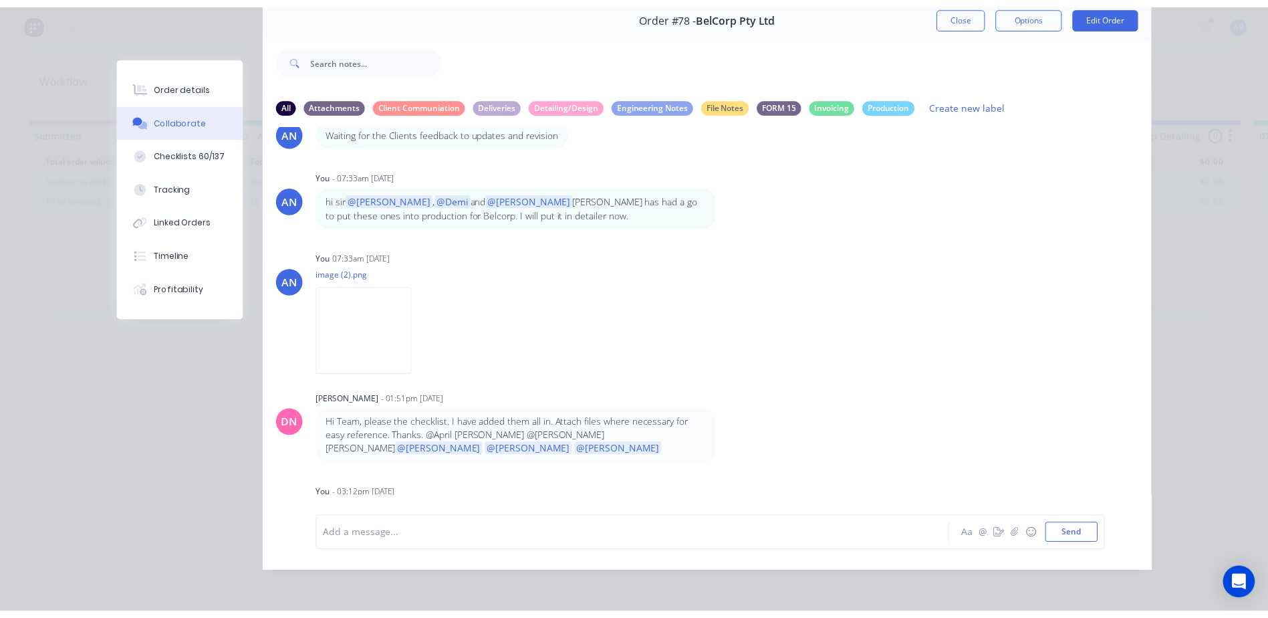
scroll to position [1657, 0]
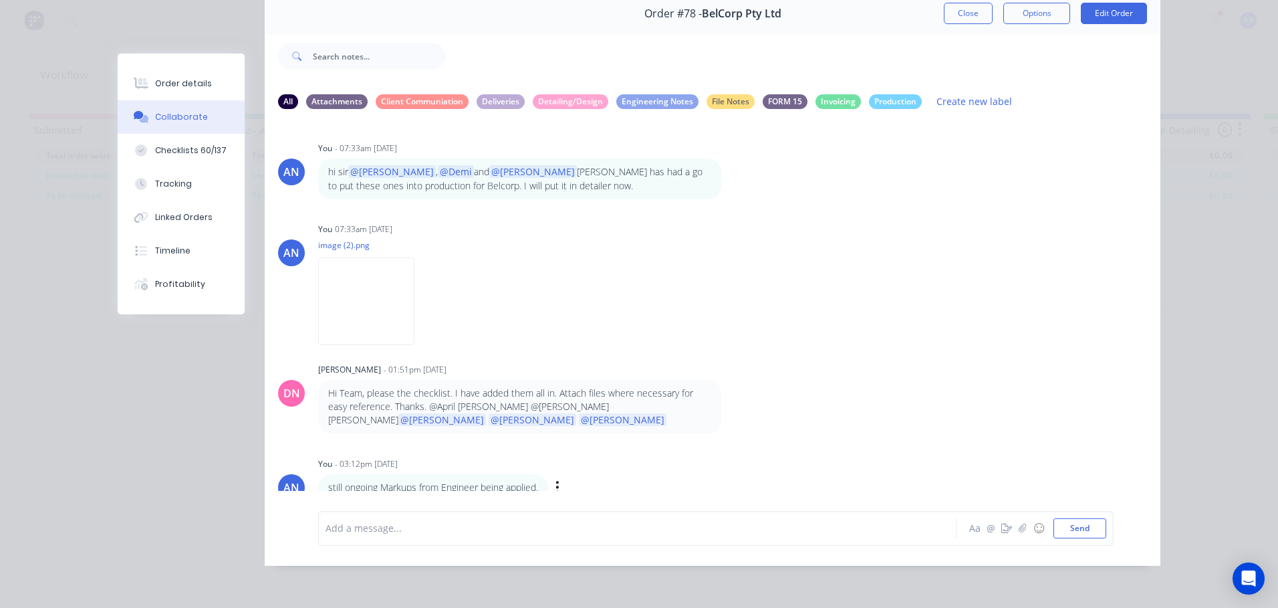
click at [756, 469] on div "AN You - 03:12pm [DATE] still ongoing Markups from Engineer being applied. Labe…" at bounding box center [713, 477] width 896 height 47
click at [947, 9] on button "Close" at bounding box center [968, 13] width 49 height 21
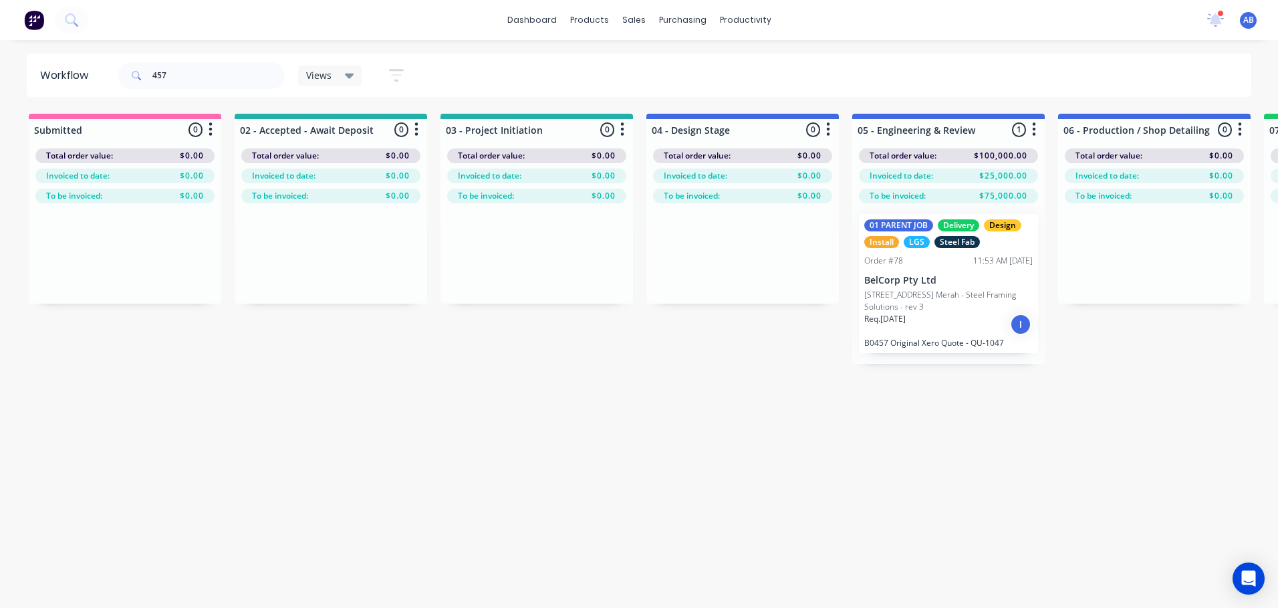
click at [1219, 15] on div at bounding box center [1221, 13] width 7 height 7
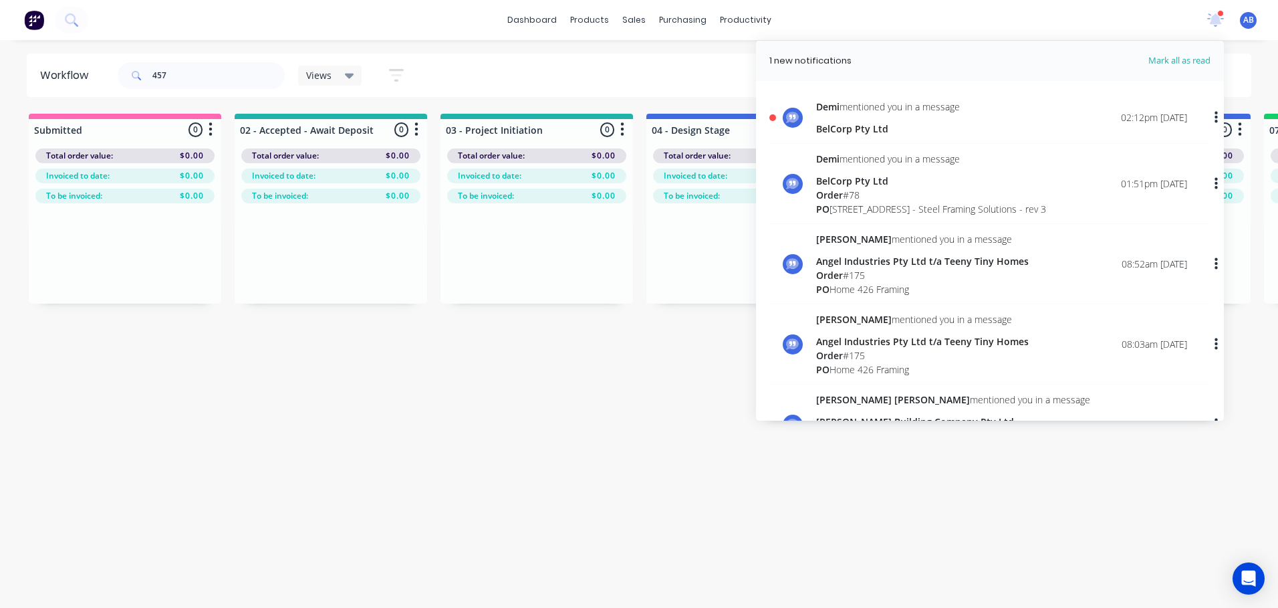
click at [880, 129] on div "BelCorp Pty Ltd" at bounding box center [888, 129] width 144 height 14
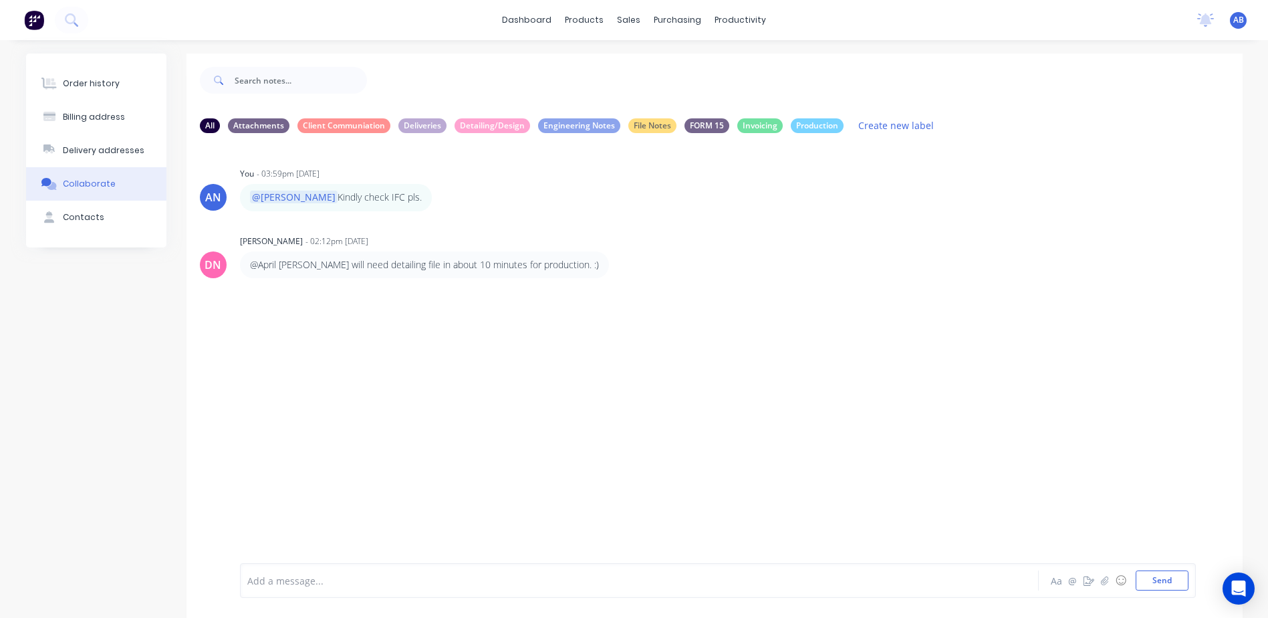
click at [366, 581] on div at bounding box center [600, 581] width 705 height 14
click at [521, 364] on div "AN You - 03:59pm [DATE] @[PERSON_NAME] check IFC pls. Labels Edit Delete DN [PE…" at bounding box center [715, 352] width 1056 height 416
click at [1238, 19] on span "AB" at bounding box center [1239, 20] width 11 height 12
click at [1028, 209] on div "AN You - 03:59pm [DATE] @[PERSON_NAME] check IFC pls. Labels Edit Delete" at bounding box center [715, 187] width 1056 height 47
